Goal: Task Accomplishment & Management: Manage account settings

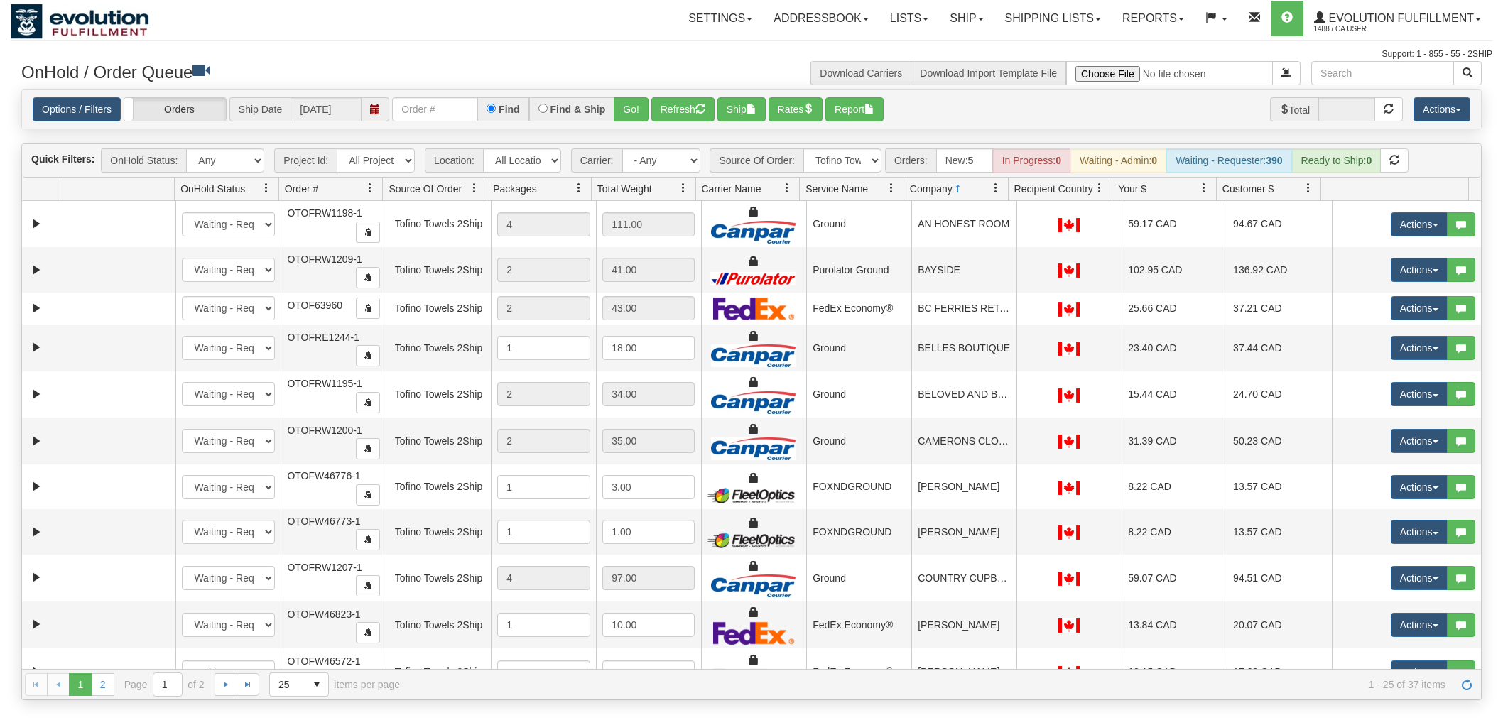
select select "Tofino Towels 2Ship"
click at [626, 98] on button "Go!" at bounding box center [631, 109] width 35 height 24
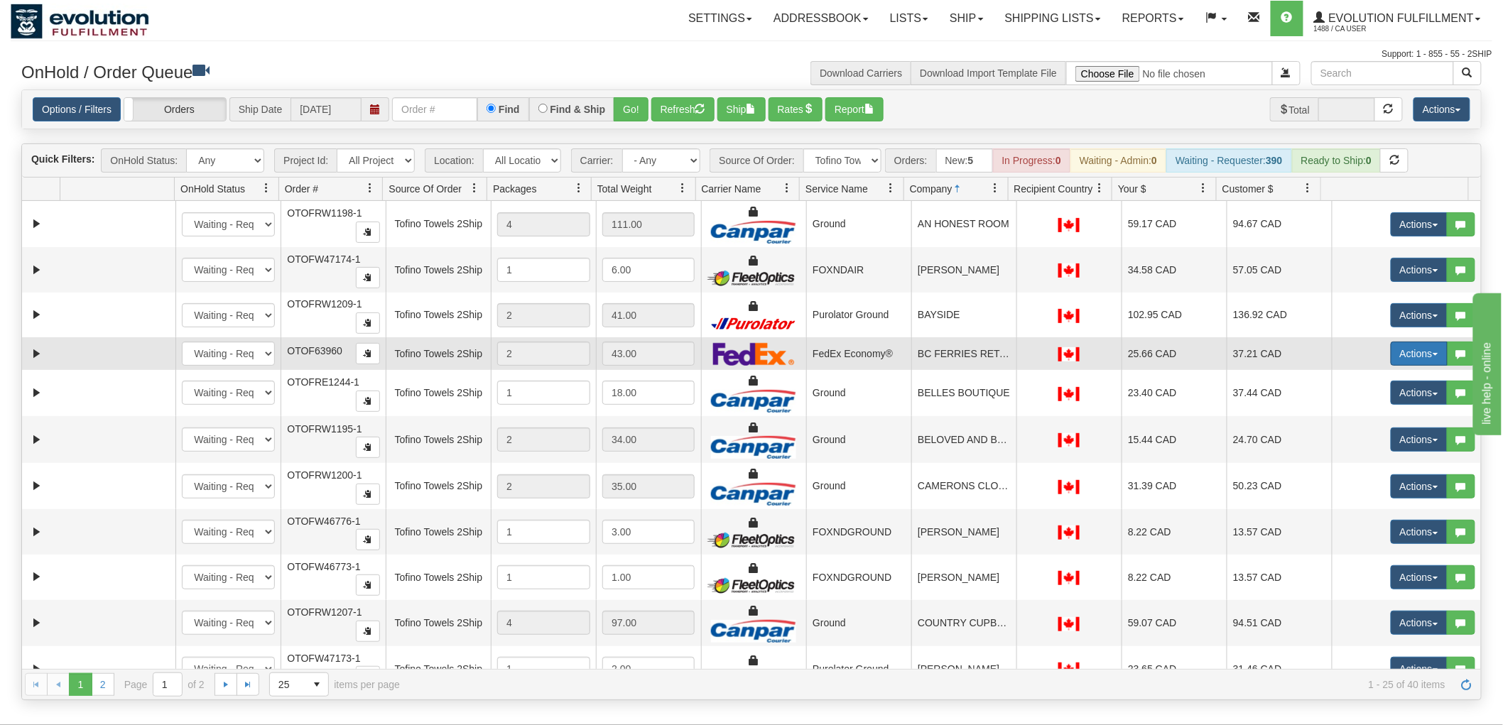
click at [1410, 352] on button "Actions" at bounding box center [1419, 354] width 57 height 24
click at [1361, 457] on span "Delete" at bounding box center [1366, 454] width 38 height 11
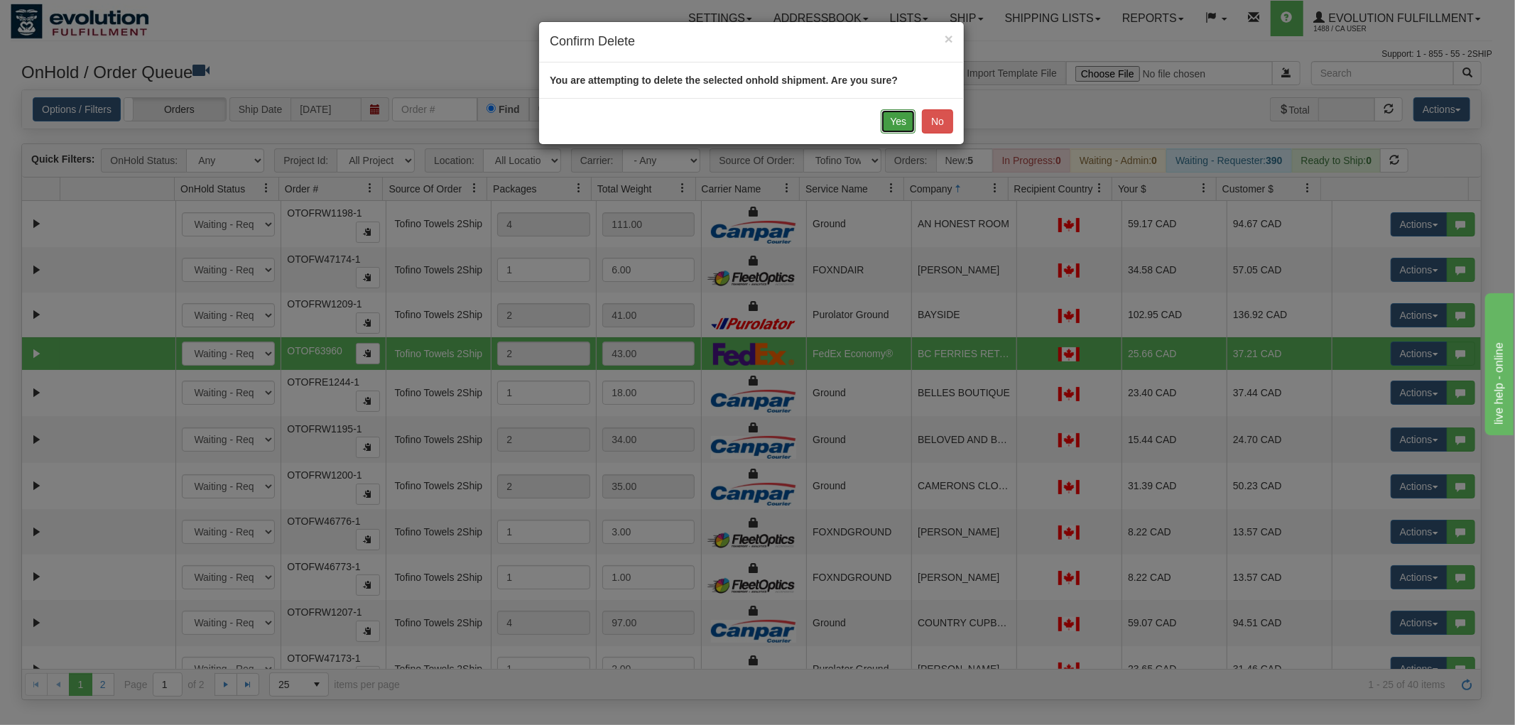
click at [893, 121] on button "Yes" at bounding box center [898, 121] width 35 height 24
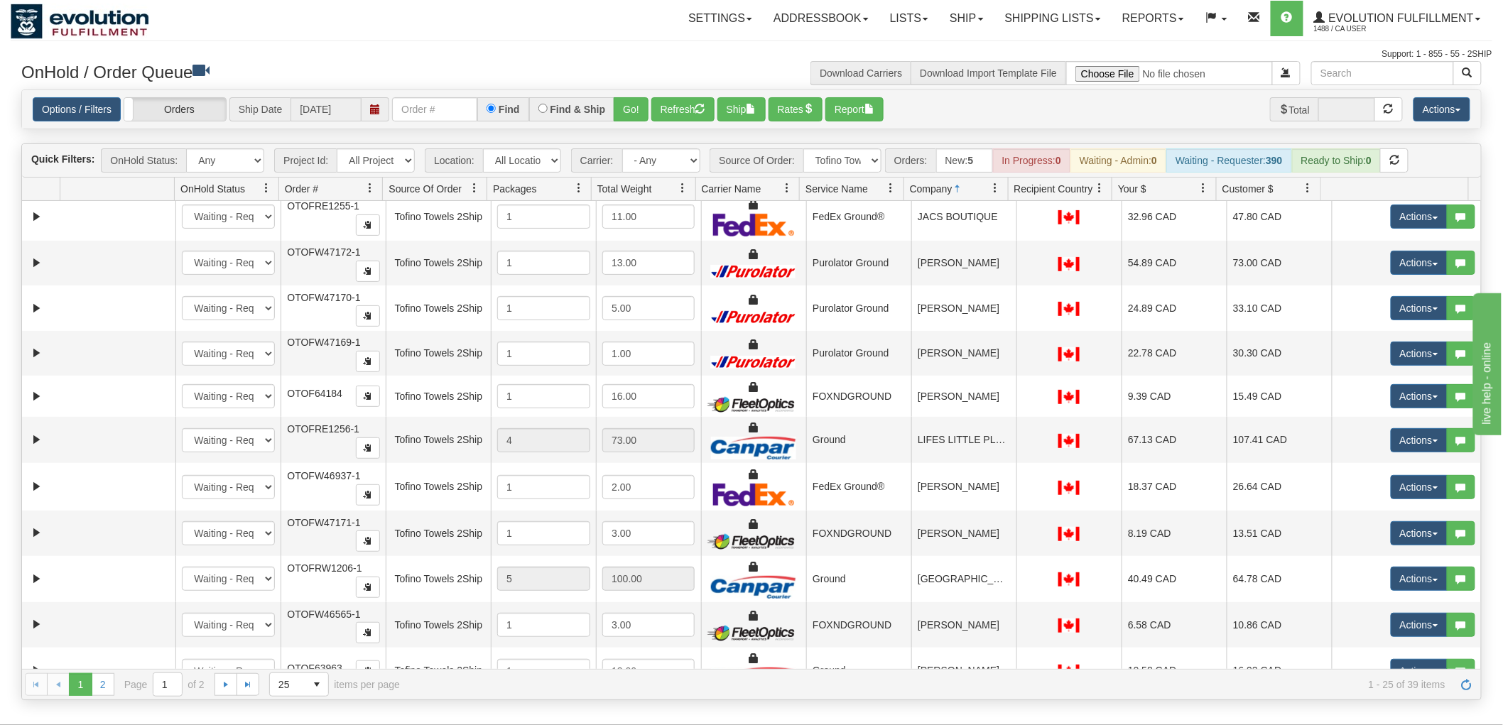
scroll to position [680, 0]
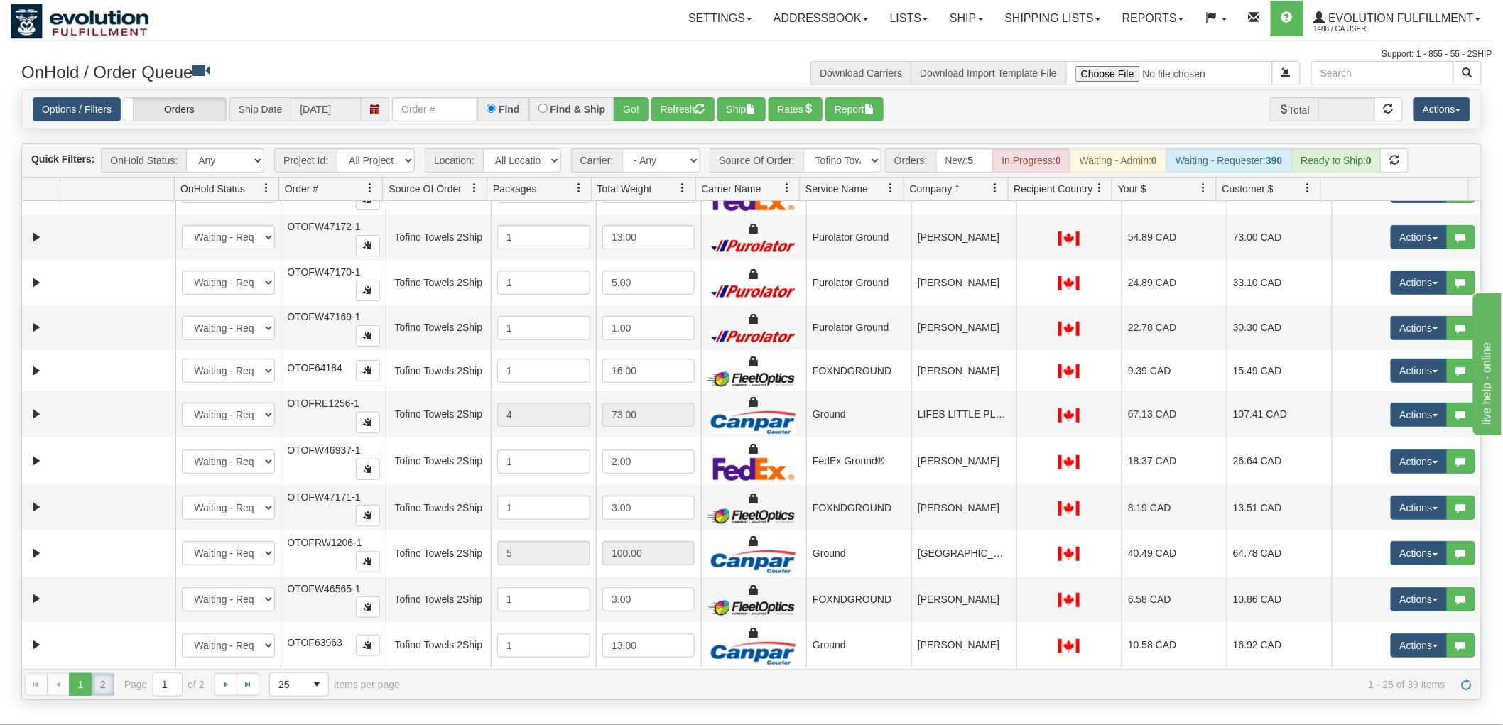
click at [112, 685] on link "2" at bounding box center [103, 684] width 23 height 23
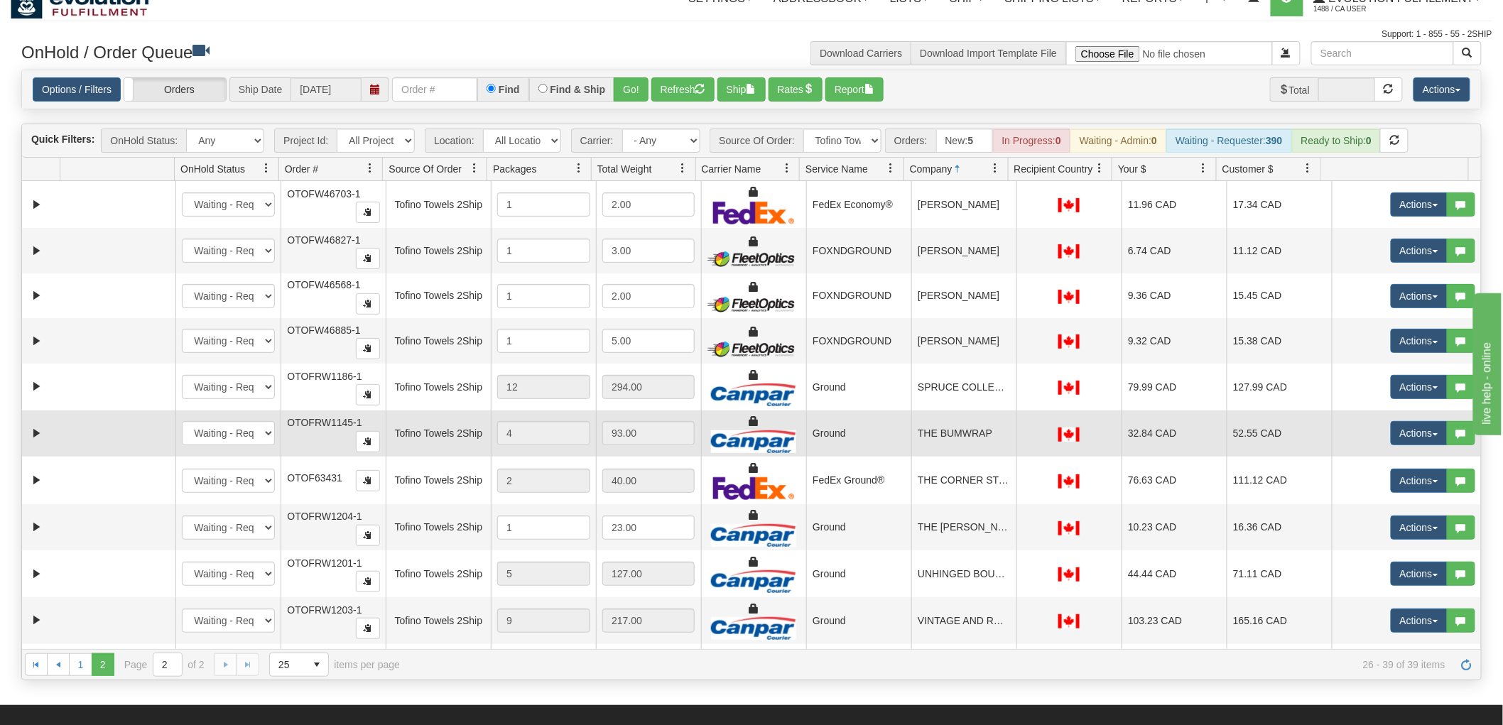
scroll to position [0, 0]
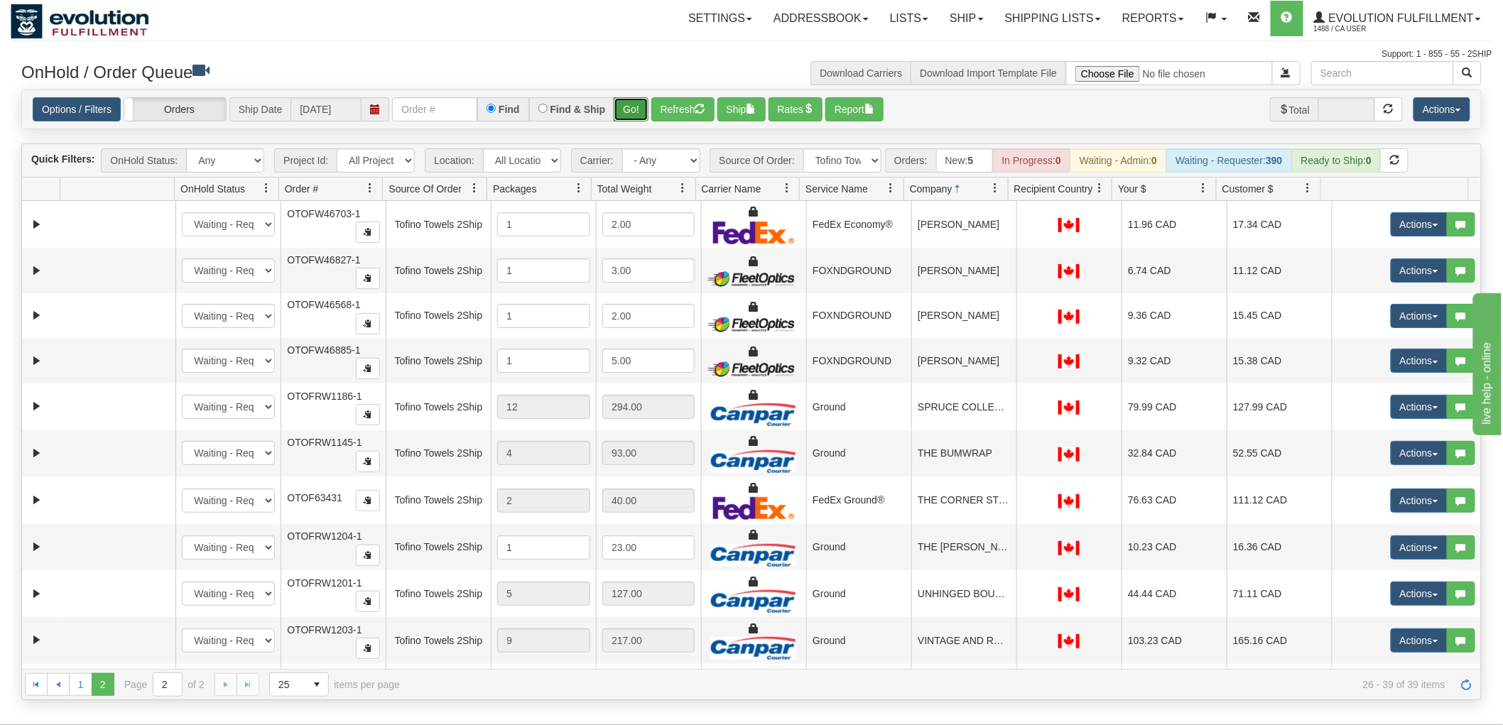
click at [628, 114] on button "Go!" at bounding box center [631, 109] width 35 height 24
click at [680, 105] on button "Refresh" at bounding box center [682, 109] width 63 height 24
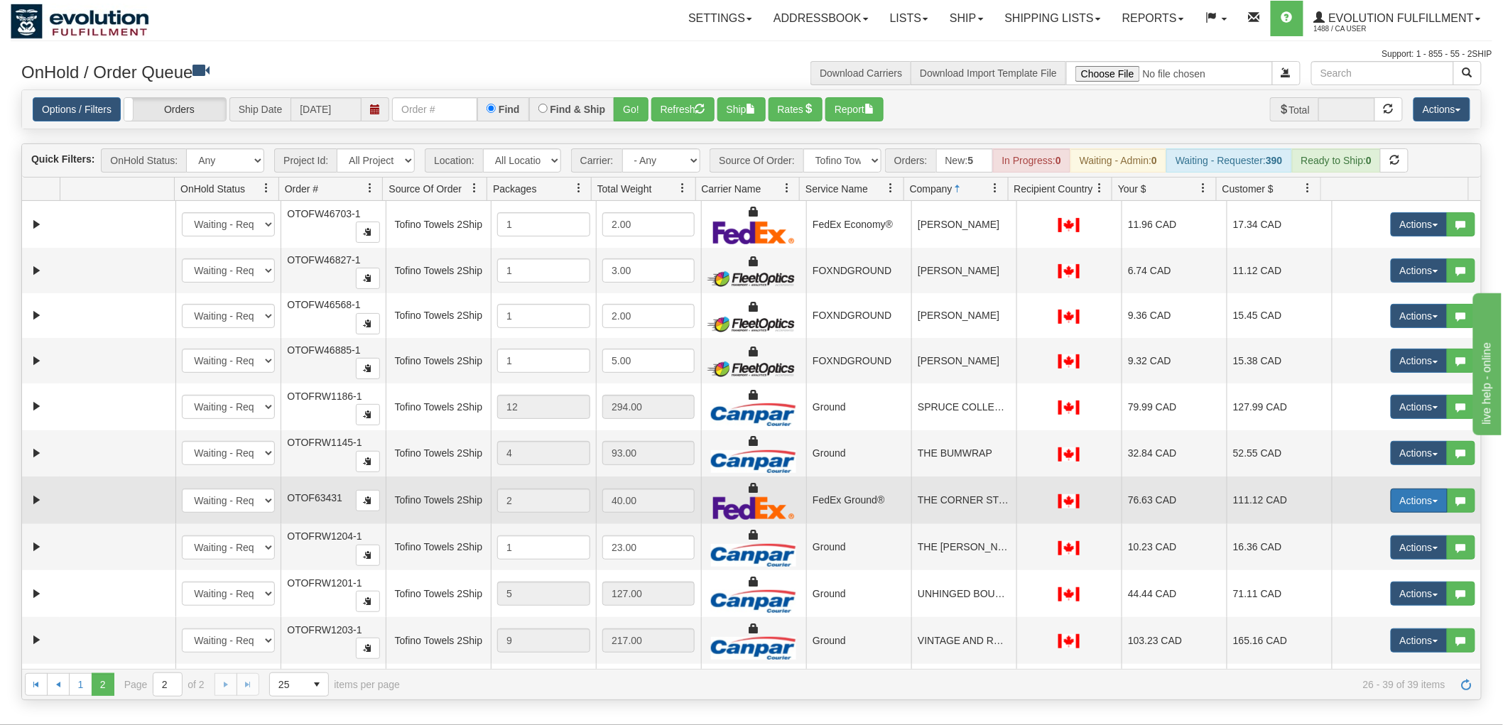
click at [1414, 497] on button "Actions" at bounding box center [1419, 501] width 57 height 24
click at [1364, 599] on span "Delete" at bounding box center [1366, 601] width 38 height 11
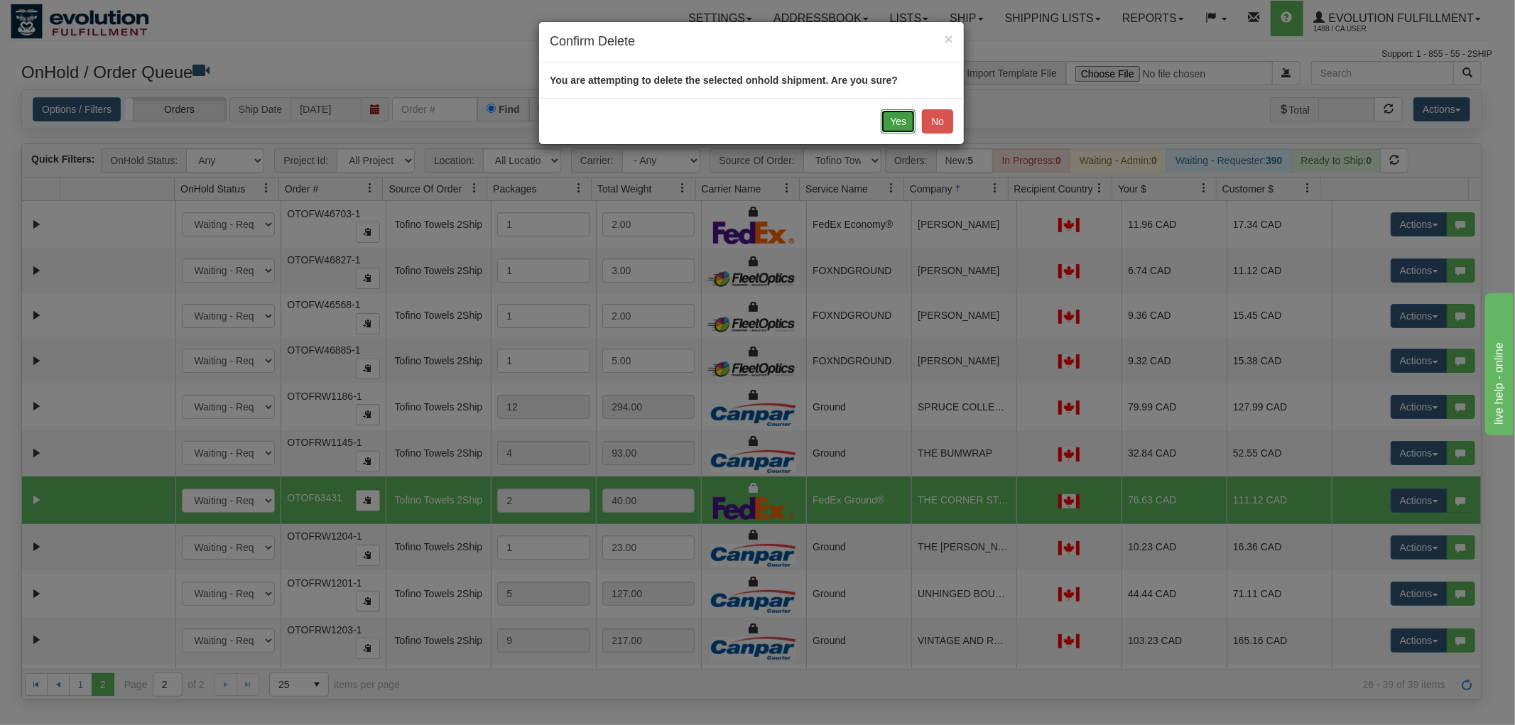
click at [893, 112] on button "Yes" at bounding box center [898, 121] width 35 height 24
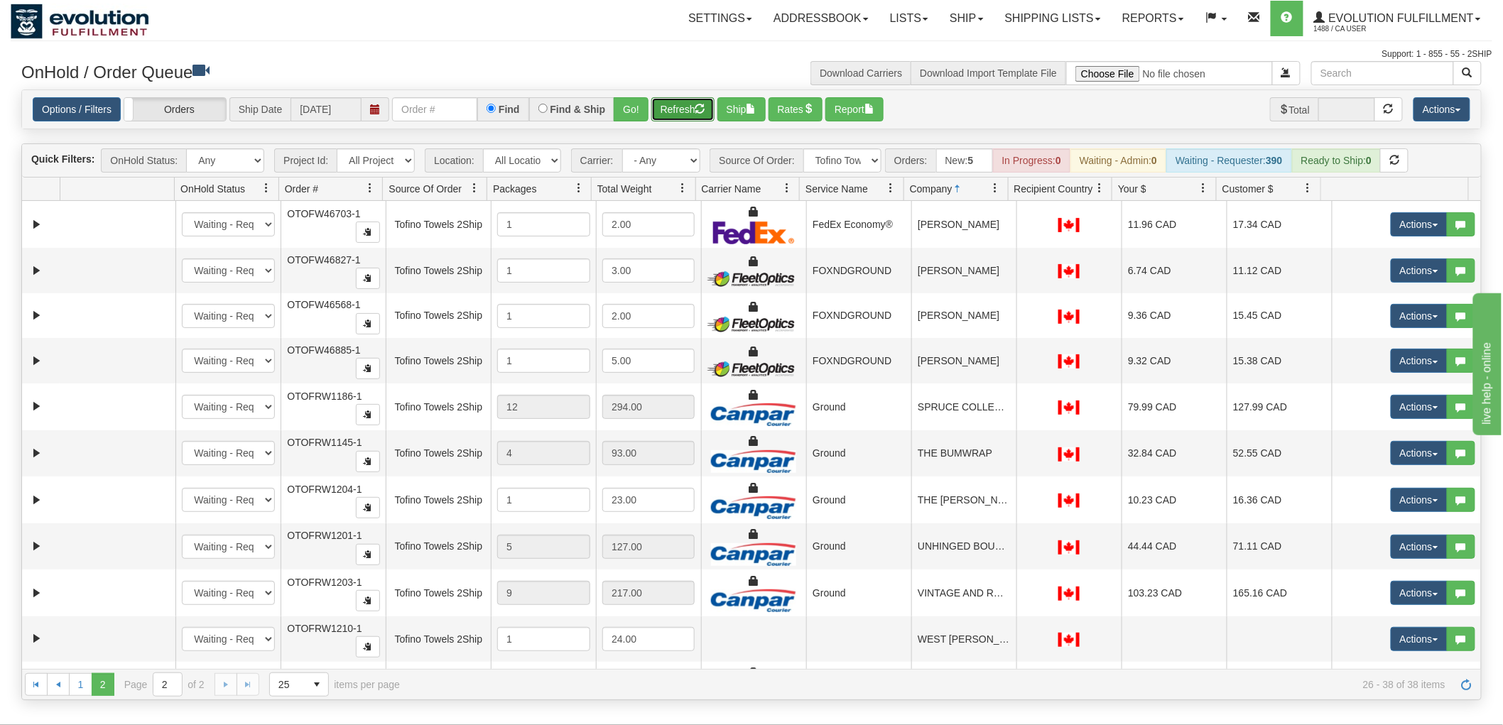
click at [687, 114] on button "Refresh" at bounding box center [682, 109] width 63 height 24
